Goal: Information Seeking & Learning: Learn about a topic

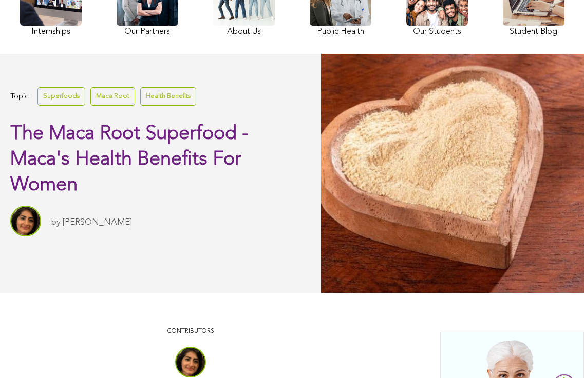
scroll to position [146, 0]
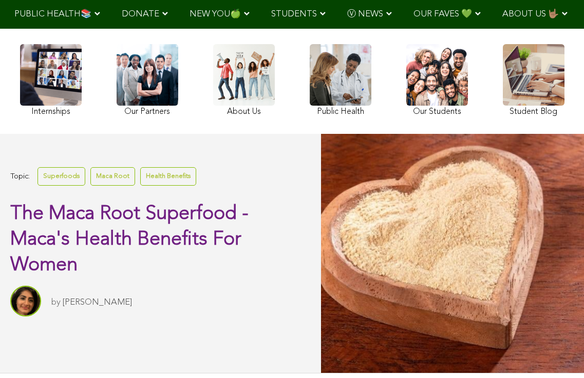
click at [406, 107] on link at bounding box center [437, 81] width 62 height 75
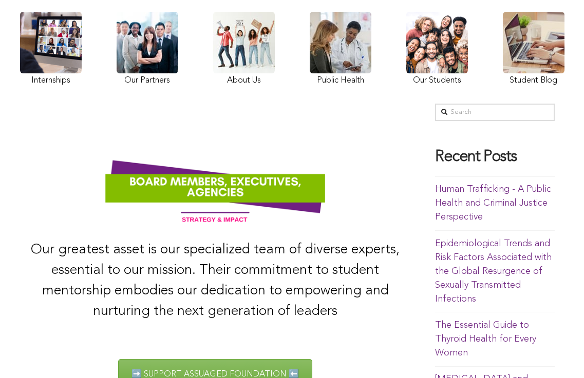
scroll to position [129, 0]
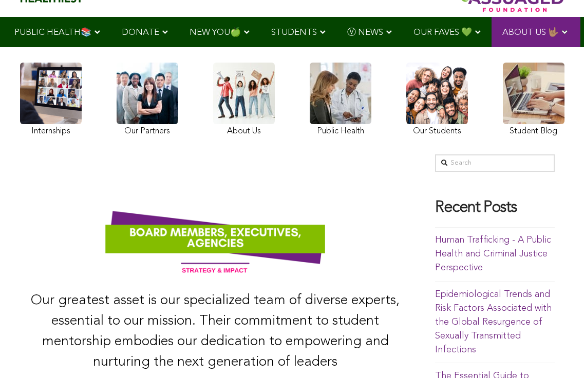
click at [48, 123] on link at bounding box center [51, 101] width 62 height 77
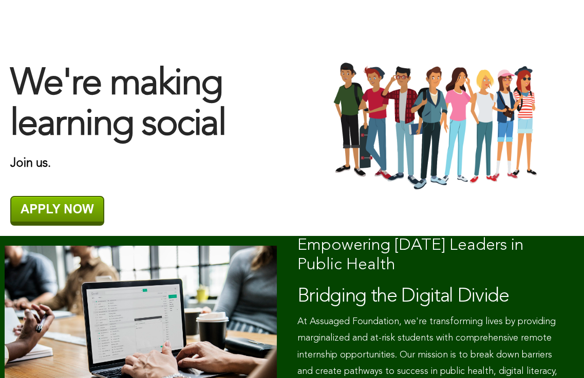
scroll to position [280, 0]
